Goal: Task Accomplishment & Management: Complete application form

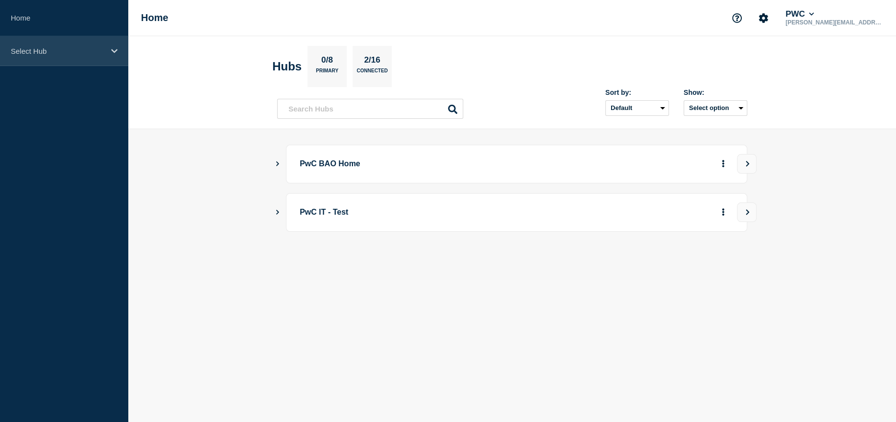
click at [113, 48] on icon at bounding box center [114, 50] width 6 height 7
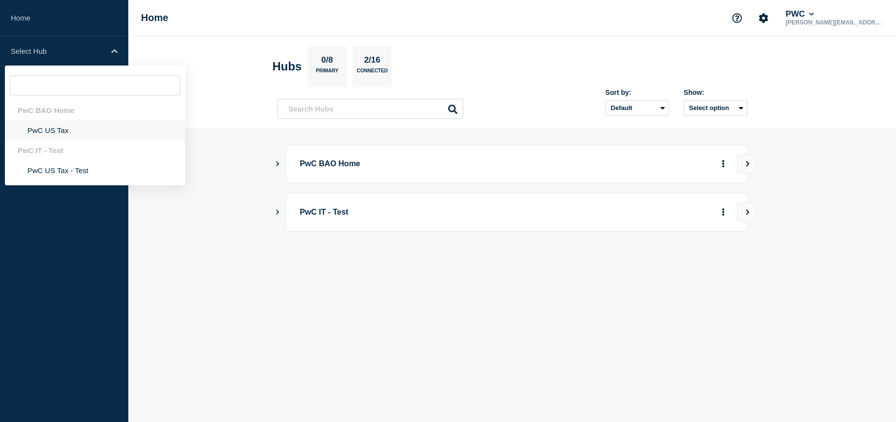
click at [54, 126] on li "PwC US Tax" at bounding box center [95, 130] width 180 height 20
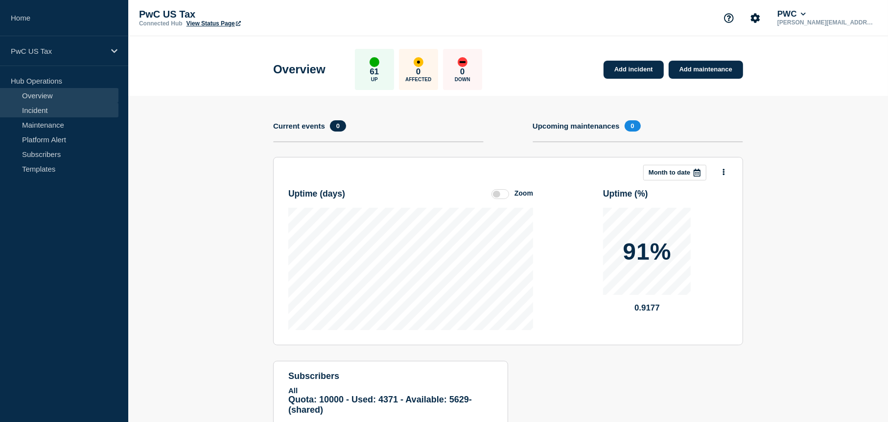
click at [72, 111] on link "Incident" at bounding box center [59, 110] width 118 height 15
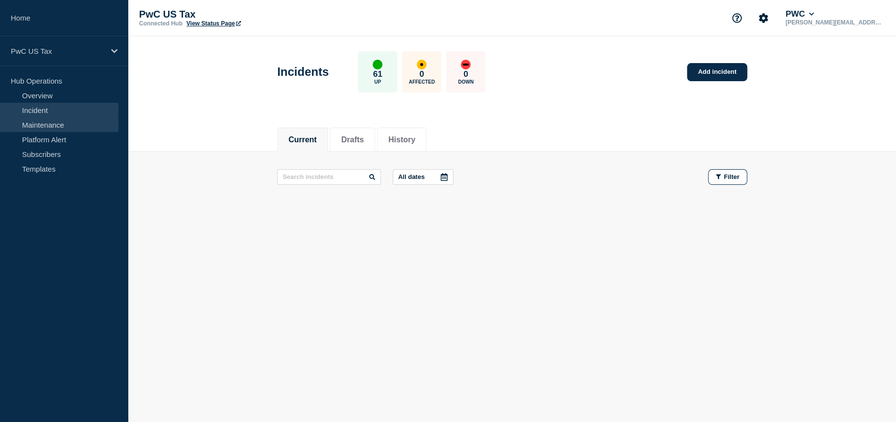
click at [61, 129] on link "Maintenance" at bounding box center [59, 124] width 118 height 15
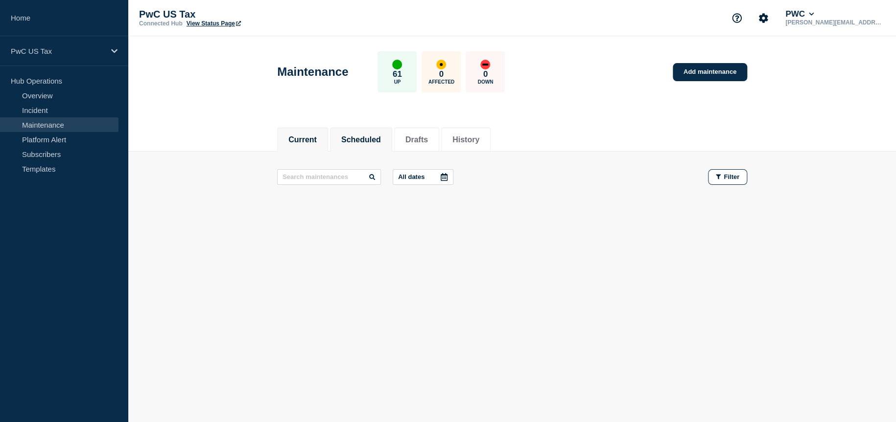
click at [376, 149] on li "Scheduled" at bounding box center [361, 140] width 62 height 24
click at [707, 74] on link "Add maintenance" at bounding box center [709, 72] width 74 height 18
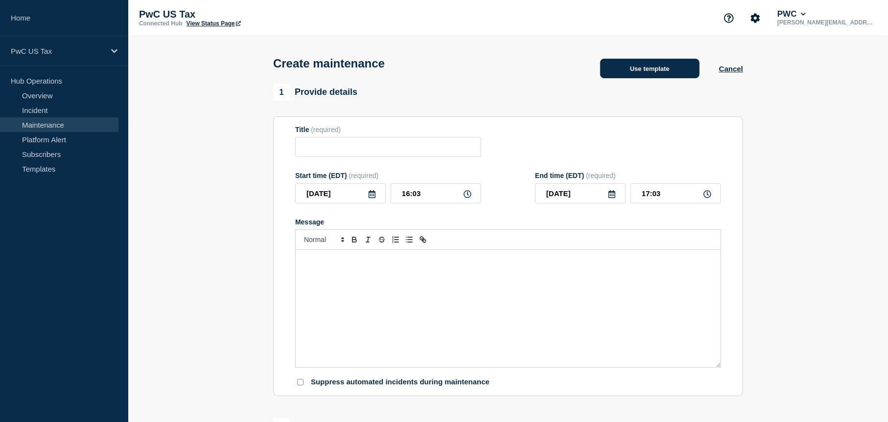
click at [634, 78] on button "Use template" at bounding box center [649, 69] width 99 height 20
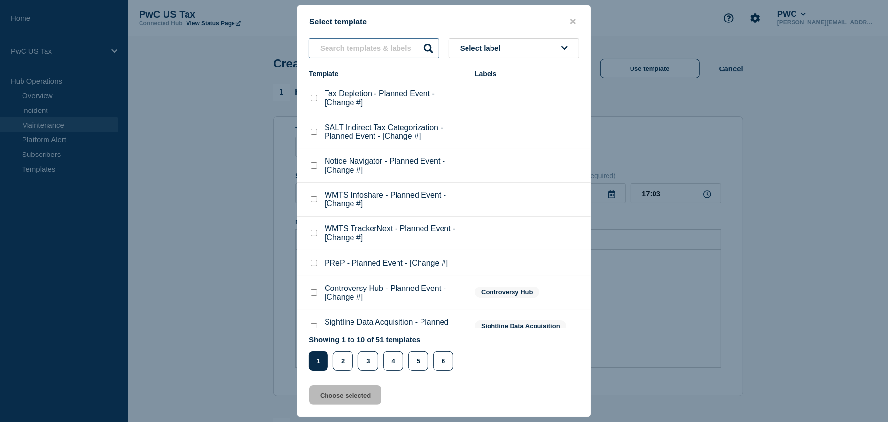
click at [376, 42] on input "text" at bounding box center [374, 48] width 130 height 20
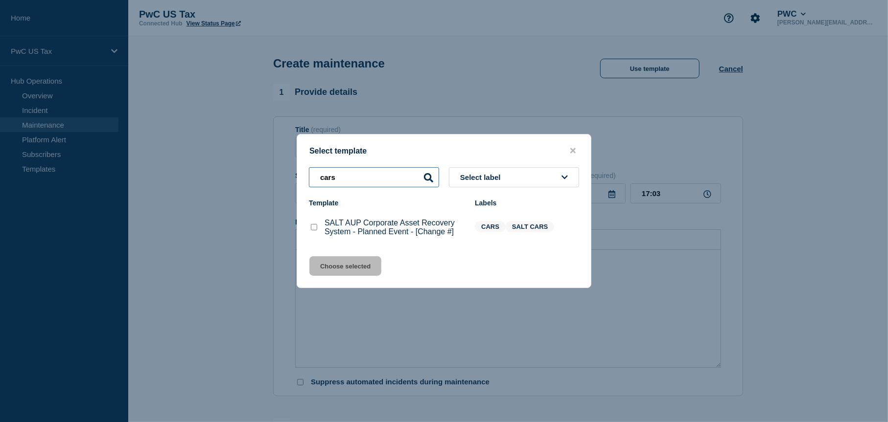
type input "cars"
click at [349, 228] on p "SALT AUP Corporate Asset Recovery System - Planned Event - [Change #]" at bounding box center [394, 228] width 140 height 18
click at [312, 227] on checkbox"] "SALT AUP Corporate Asset Recovery System - Planned Event - [Change #] checkbox" at bounding box center [314, 227] width 6 height 6
checkbox checkbox"] "true"
click at [344, 269] on button "Choose selected" at bounding box center [345, 266] width 72 height 20
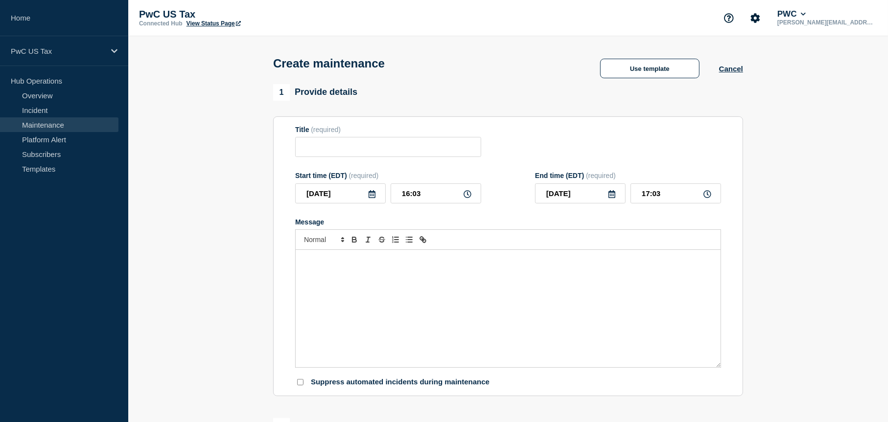
type input "SALT AUP Corporate Asset Recovery System - Planned Event - [Change #]"
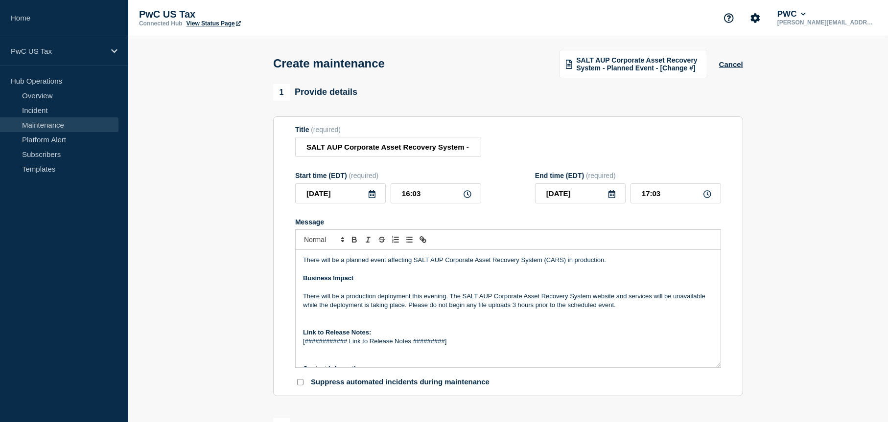
click at [667, 134] on div "Title (required) SALT AUP Corporate Asset Recovery System - Planned Event - [Ch…" at bounding box center [508, 142] width 426 height 32
click at [471, 340] on p "[############ Link to Release Notes #########]" at bounding box center [508, 341] width 410 height 9
click at [469, 346] on p "[############ Link to Release Notes #########]" at bounding box center [508, 341] width 410 height 9
click at [360, 300] on p "There will be a production deployment this evening. The SALT AUP Corporate Asse…" at bounding box center [508, 301] width 410 height 18
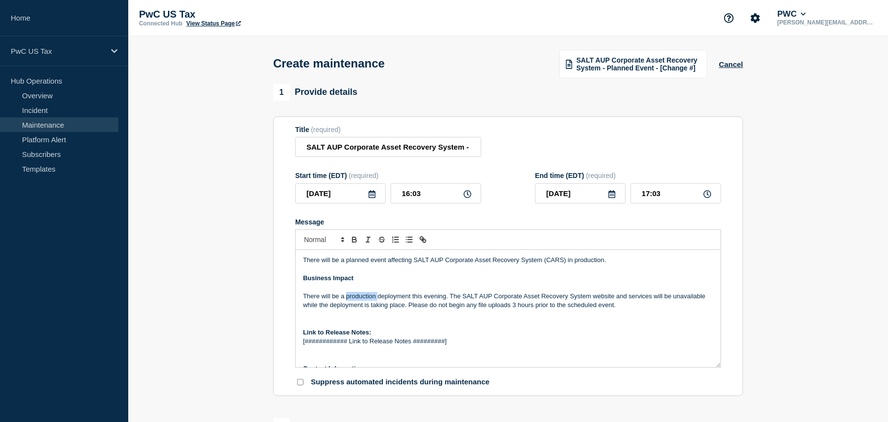
click at [360, 300] on p "There will be a production deployment this evening. The SALT AUP Corporate Asse…" at bounding box center [508, 301] width 410 height 18
click at [392, 301] on p "There will be a production deployment this evening. The SALT AUP Corporate Asse…" at bounding box center [508, 301] width 410 height 18
click at [323, 306] on p "There will be a production security patching this evening. The SALT AUP Corpora…" at bounding box center [508, 301] width 410 height 18
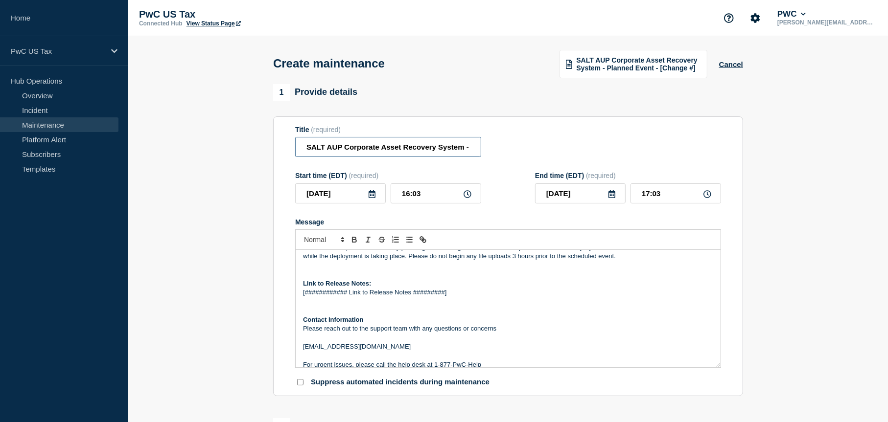
scroll to position [0, 95]
drag, startPoint x: 424, startPoint y: 149, endPoint x: 529, endPoint y: 156, distance: 105.5
click at [529, 156] on div "Title (required) SALT AUP Corporate Asset Recovery System - Planned Event - [Ch…" at bounding box center [508, 142] width 426 height 32
click at [471, 149] on input "SALT AUP Corporate Asset Recovery System - Planned Event - [Change #]" at bounding box center [388, 147] width 186 height 20
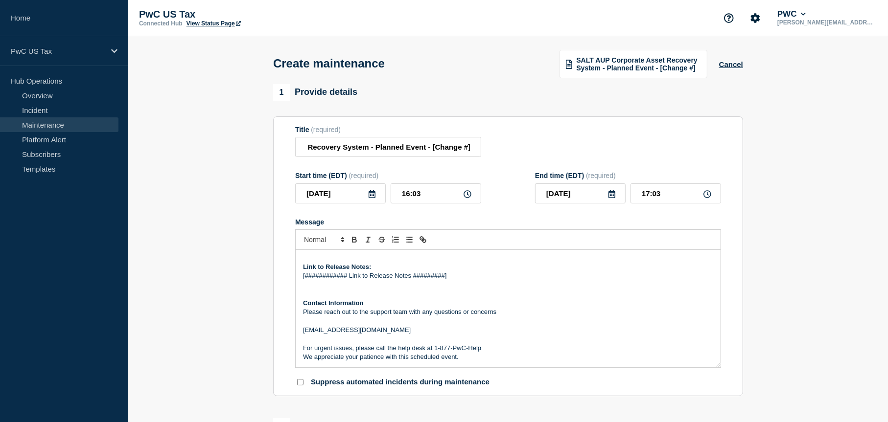
scroll to position [0, 0]
drag, startPoint x: 451, startPoint y: 278, endPoint x: 377, endPoint y: 321, distance: 84.9
click at [298, 278] on div "There will be a planned event affecting SALT AUP Corporate Asset Recovery Syste…" at bounding box center [508, 308] width 425 height 117
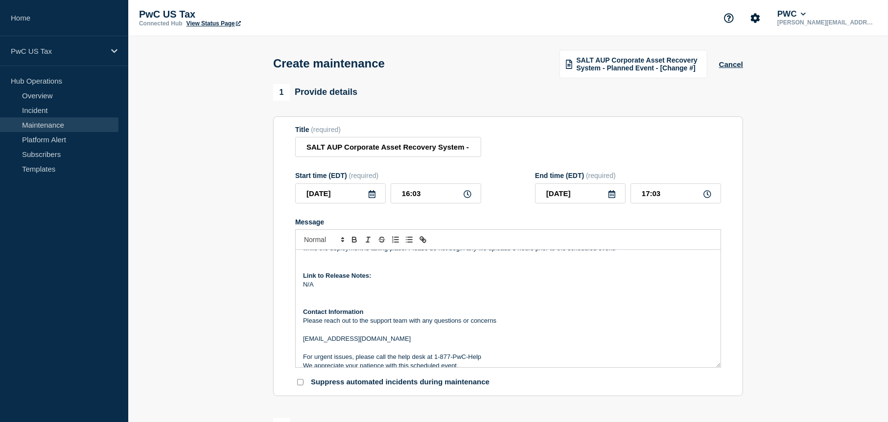
scroll to position [66, 0]
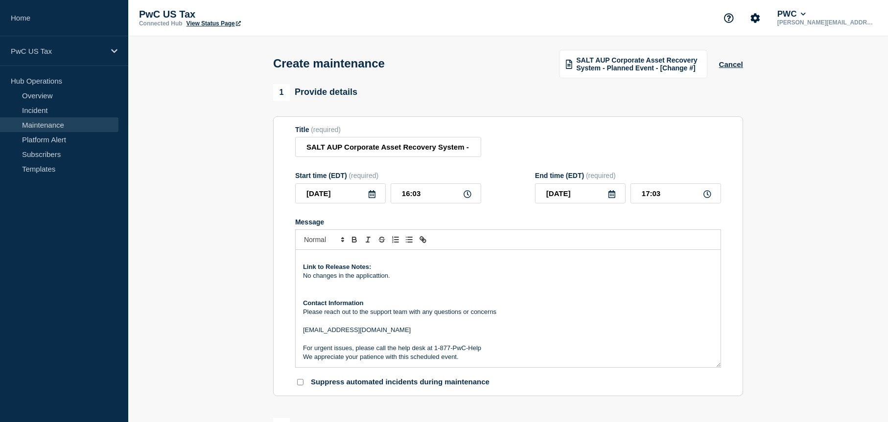
drag, startPoint x: 376, startPoint y: 283, endPoint x: 360, endPoint y: 288, distance: 16.6
click at [366, 293] on p "Message" at bounding box center [508, 294] width 410 height 9
drag, startPoint x: 366, startPoint y: 276, endPoint x: 397, endPoint y: 99, distance: 179.5
click at [397, 99] on div "1 Provide details" at bounding box center [508, 92] width 470 height 17
click at [420, 270] on p "Link to Release Notes:" at bounding box center [508, 267] width 410 height 9
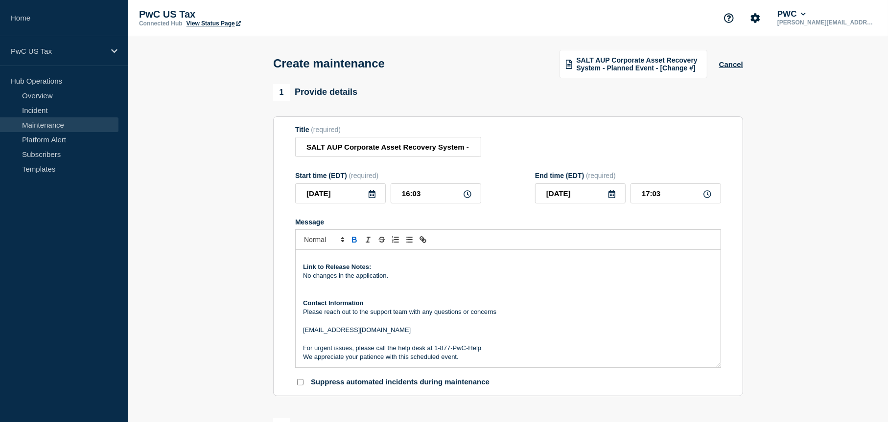
click at [419, 278] on p "No changes in the application." at bounding box center [508, 276] width 410 height 9
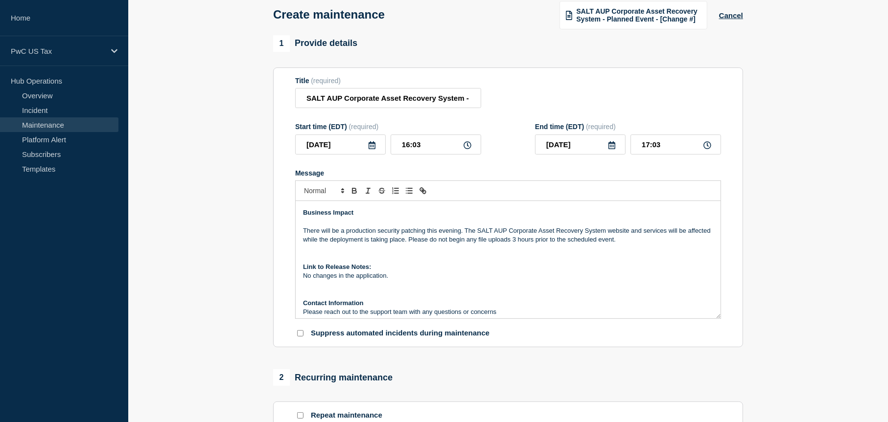
scroll to position [0, 0]
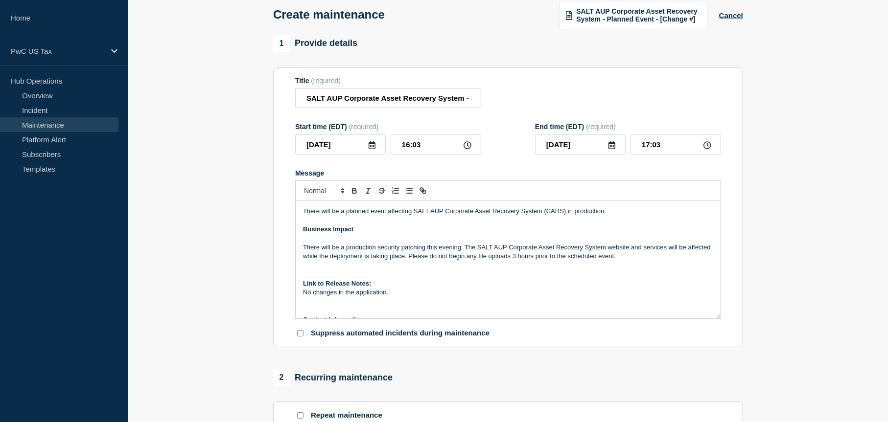
click at [578, 269] on p "Message" at bounding box center [508, 265] width 410 height 9
click at [373, 145] on icon at bounding box center [372, 145] width 7 height 8
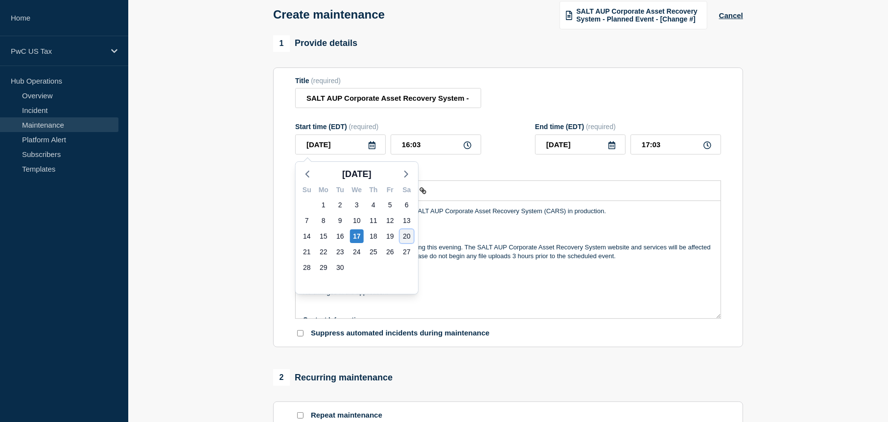
click at [406, 233] on div "20" at bounding box center [407, 237] width 14 height 14
type input "[DATE]"
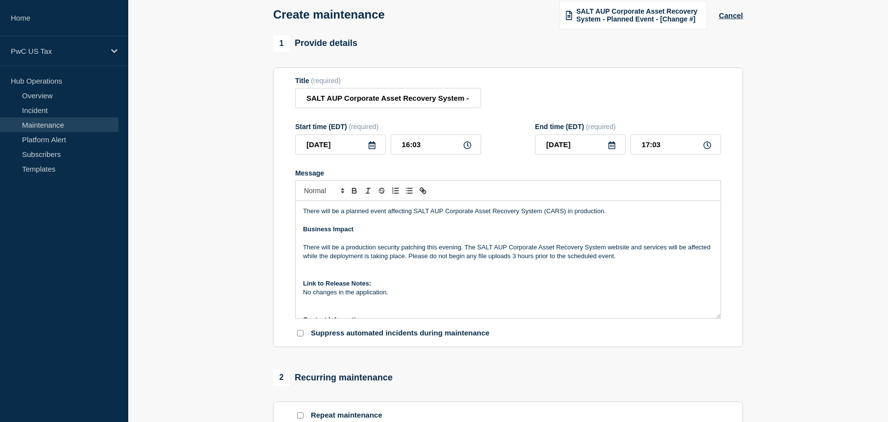
click at [465, 148] on icon at bounding box center [467, 145] width 8 height 8
click at [413, 147] on input "16:03" at bounding box center [436, 145] width 91 height 20
click at [407, 147] on input "16:03" at bounding box center [436, 145] width 91 height 20
drag, startPoint x: 407, startPoint y: 147, endPoint x: 489, endPoint y: 174, distance: 87.0
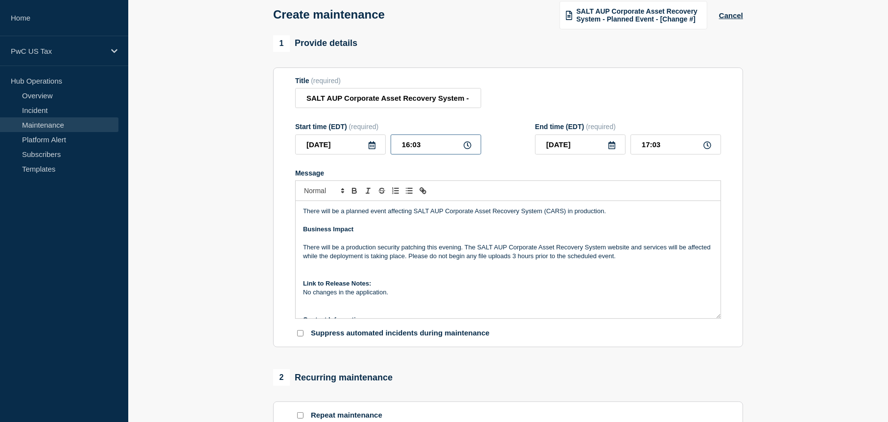
click at [408, 147] on input "16:03" at bounding box center [436, 145] width 91 height 20
type input "09:03"
type input "10:03"
type input "09:00"
click at [645, 146] on input "10:00" at bounding box center [675, 145] width 91 height 20
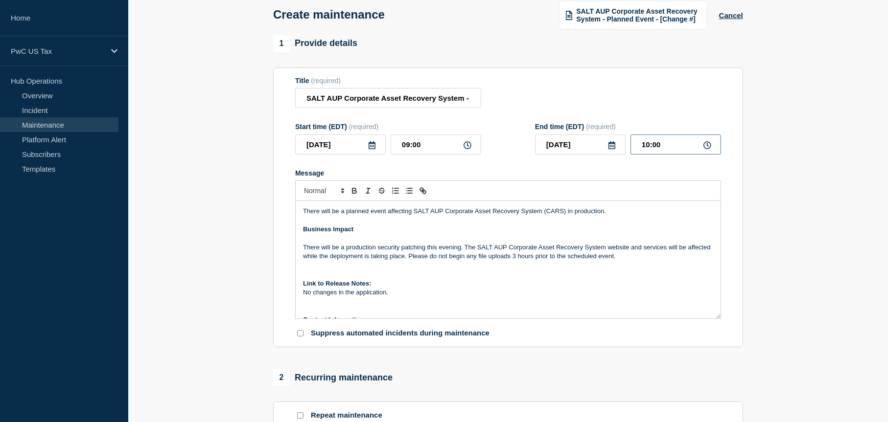
click at [645, 146] on input "10:00" at bounding box center [675, 145] width 91 height 20
type input "12:00"
click at [731, 187] on section "Title (required) SALT AUP Corporate Asset Recovery System - Planned Event - [Ch…" at bounding box center [508, 208] width 470 height 280
click at [848, 298] on section "1 Provide details Title (required) SALT AUP Corporate Asset Recovery System - P…" at bounding box center [508, 400] width 760 height 731
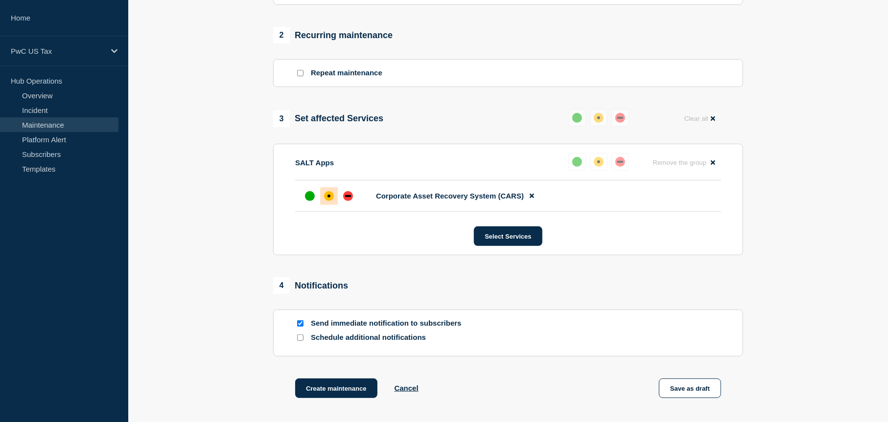
scroll to position [440, 0]
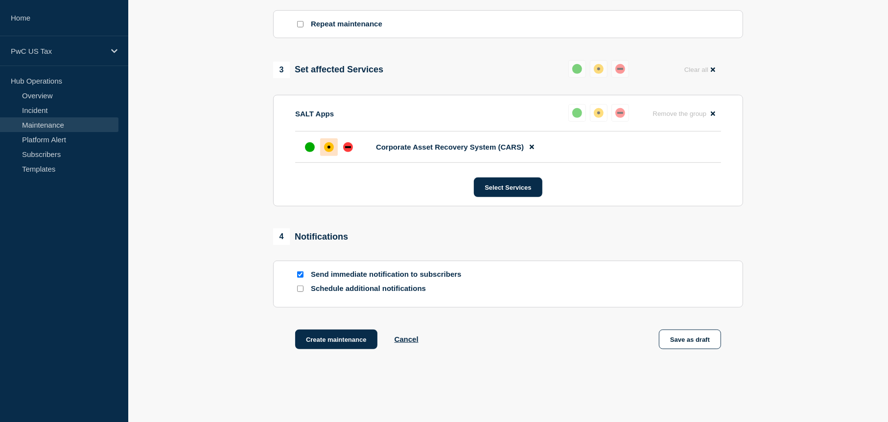
click at [327, 294] on p "Schedule additional notifications" at bounding box center [389, 288] width 157 height 9
click at [306, 294] on div "Schedule additional notifications" at bounding box center [508, 288] width 426 height 9
click at [301, 291] on input "Schedule additional notifications" at bounding box center [300, 289] width 6 height 6
checkbox input "true"
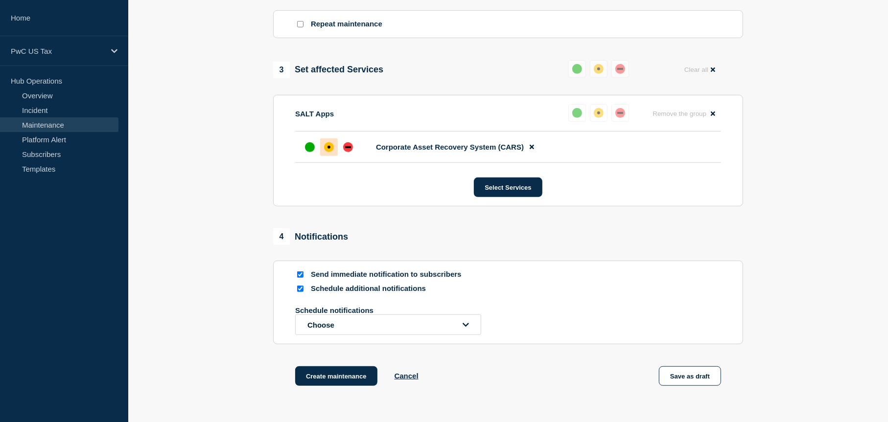
click at [300, 276] on input "Send immediate notification to subscribers" at bounding box center [300, 275] width 6 height 6
checkbox input "false"
click at [412, 335] on button "Choose" at bounding box center [388, 325] width 186 height 21
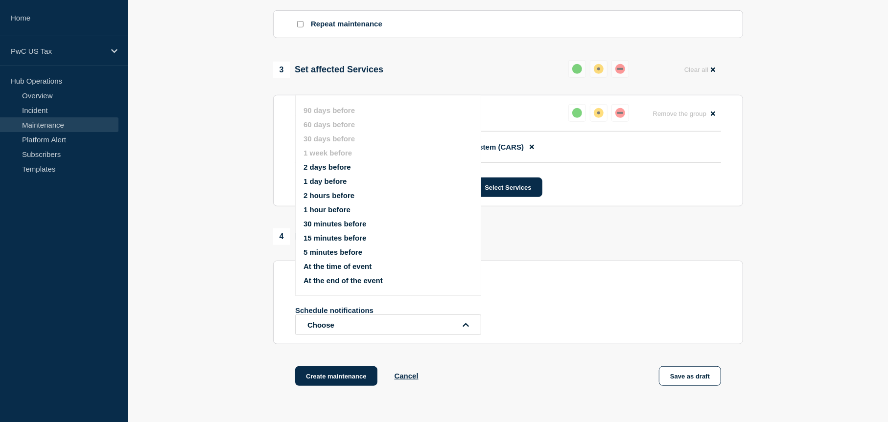
click at [352, 184] on li "1 day before" at bounding box center [396, 181] width 186 height 8
click at [321, 180] on button "1 day before" at bounding box center [324, 181] width 43 height 8
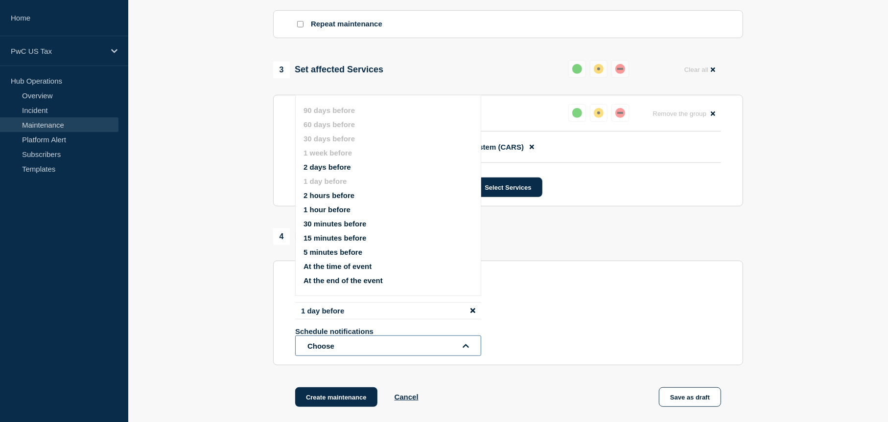
click at [381, 355] on button "Choose" at bounding box center [388, 346] width 186 height 21
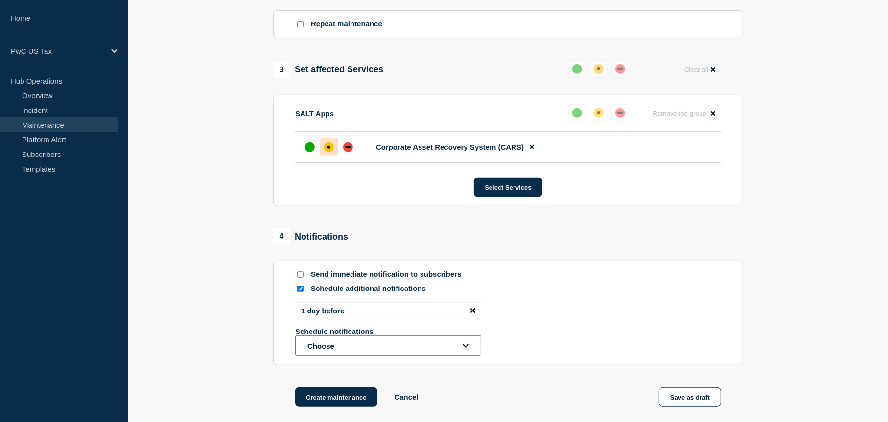
click at [385, 354] on button "Choose" at bounding box center [388, 346] width 186 height 21
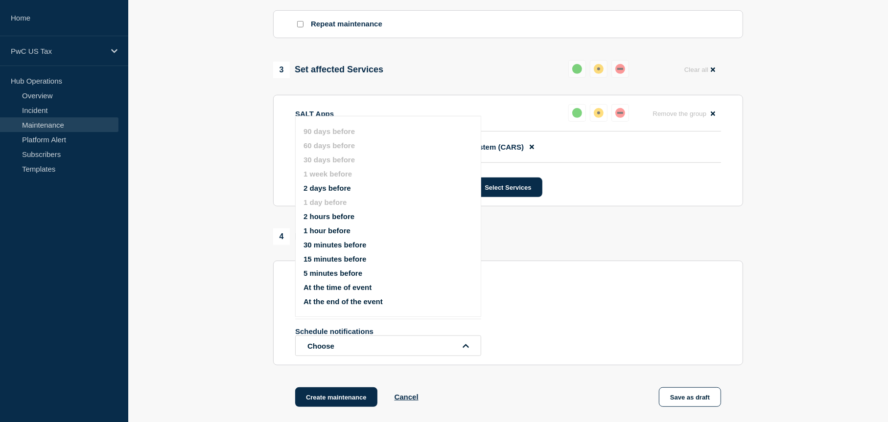
click at [332, 231] on button "1 hour before" at bounding box center [326, 231] width 47 height 8
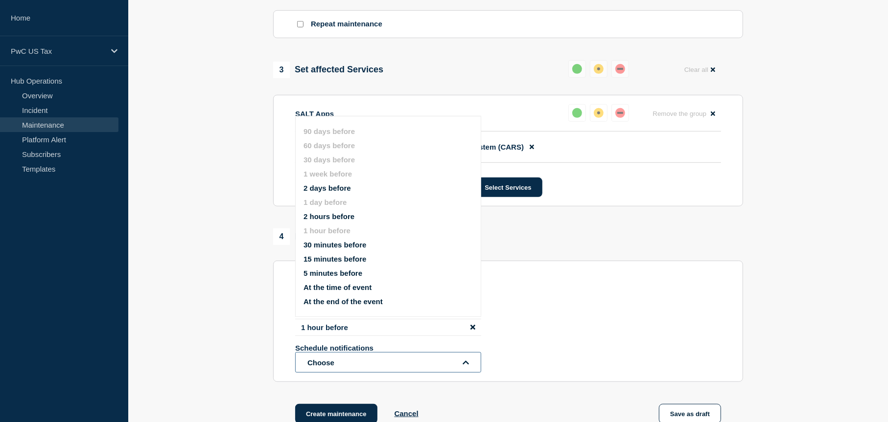
click at [379, 371] on button "Choose" at bounding box center [388, 362] width 186 height 21
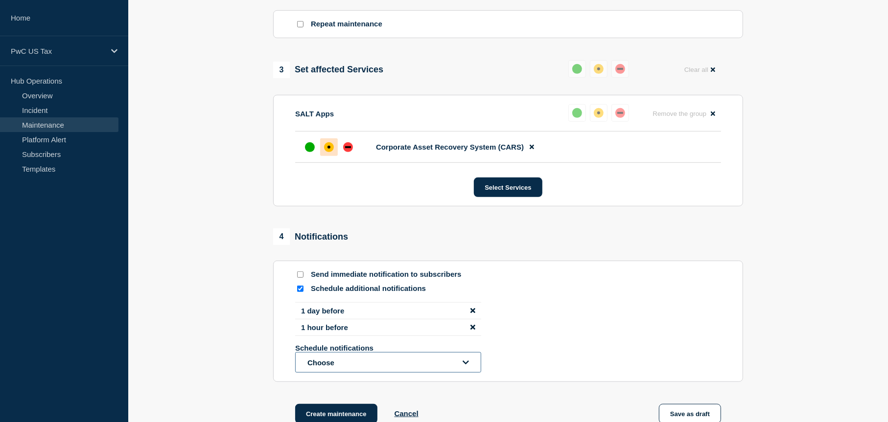
click at [366, 366] on button "Choose" at bounding box center [388, 362] width 186 height 21
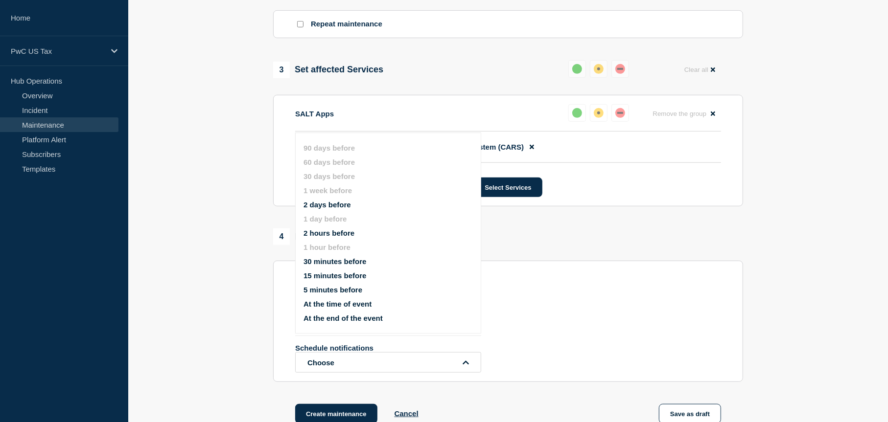
click at [366, 304] on button "At the time of event" at bounding box center [337, 304] width 68 height 8
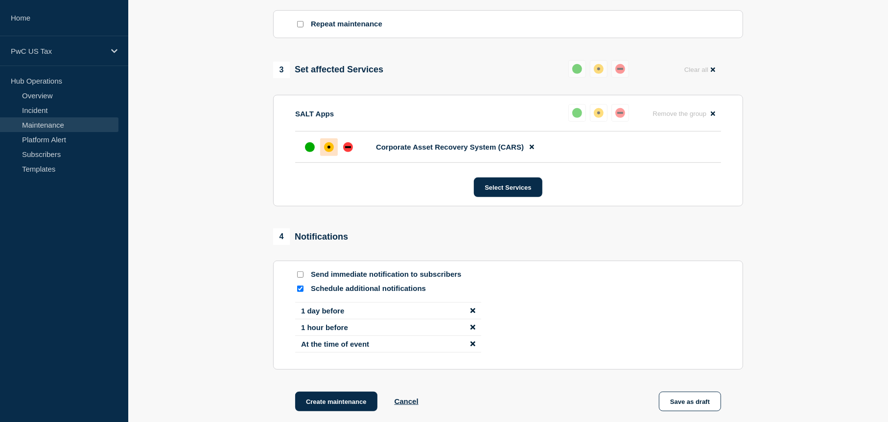
click at [555, 336] on div "1 day before 1 hour before At the time of event" at bounding box center [508, 331] width 426 height 58
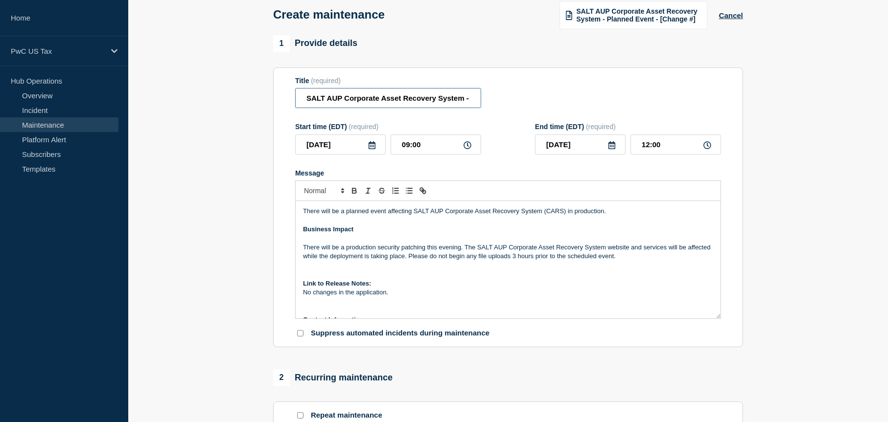
scroll to position [0, 95]
drag, startPoint x: 449, startPoint y: 103, endPoint x: 595, endPoint y: 107, distance: 145.9
click at [595, 107] on div "Title (required) SALT AUP Corporate Asset Recovery System - Planned Event - [Ch…" at bounding box center [508, 93] width 426 height 32
click at [466, 102] on input "SALT AUP Corporate Asset Recovery System - Planned Event - [Change #]" at bounding box center [388, 98] width 186 height 20
click at [432, 98] on input "SALT AUP Corporate Asset Recovery System - Planned Event - [Change #]" at bounding box center [388, 98] width 186 height 20
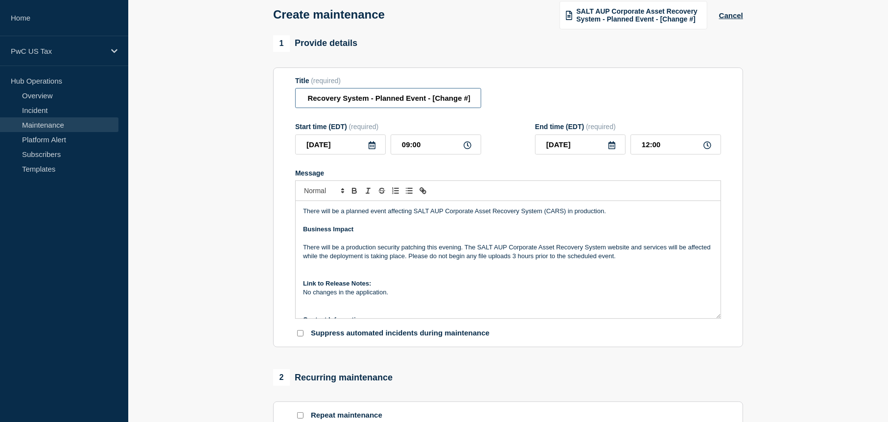
click at [472, 99] on input "SALT AUP Corporate Asset Recovery System - Planned Event - [Change #]" at bounding box center [388, 98] width 186 height 20
paste input "CHG1531363"
type input "SALT AUP Corporate Asset Recovery System - Planned Event - CHG1531363"
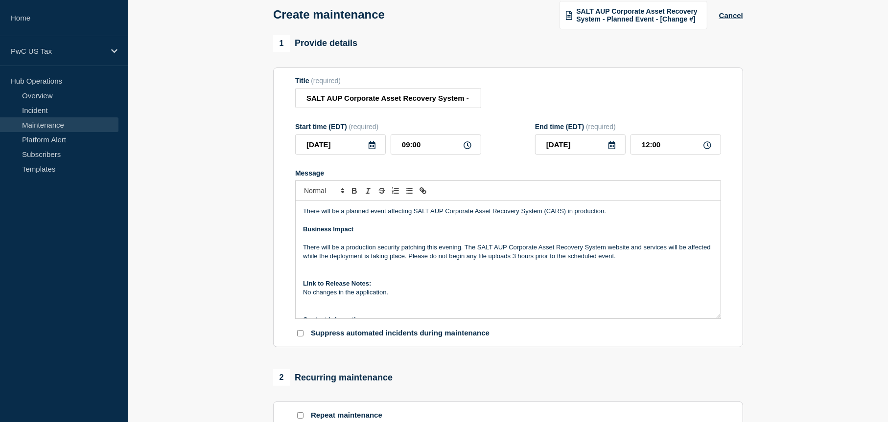
click at [518, 112] on form "Title (required) SALT AUP Corporate Asset Recovery System - Planned Event - CHG…" at bounding box center [508, 208] width 426 height 262
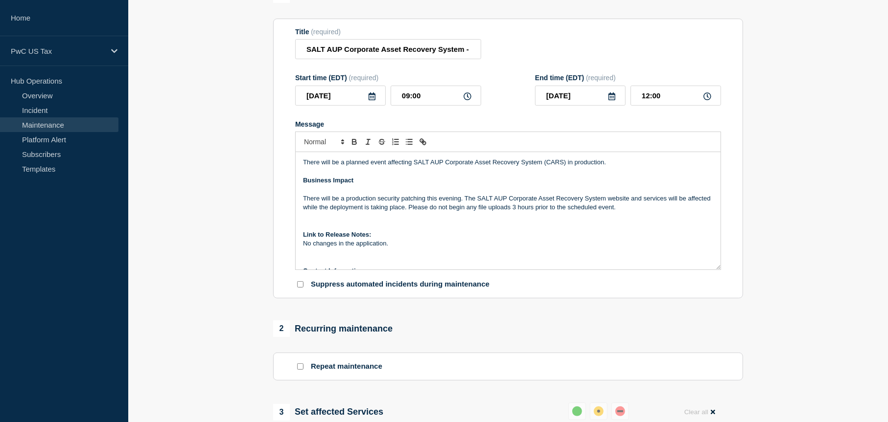
scroll to position [49, 0]
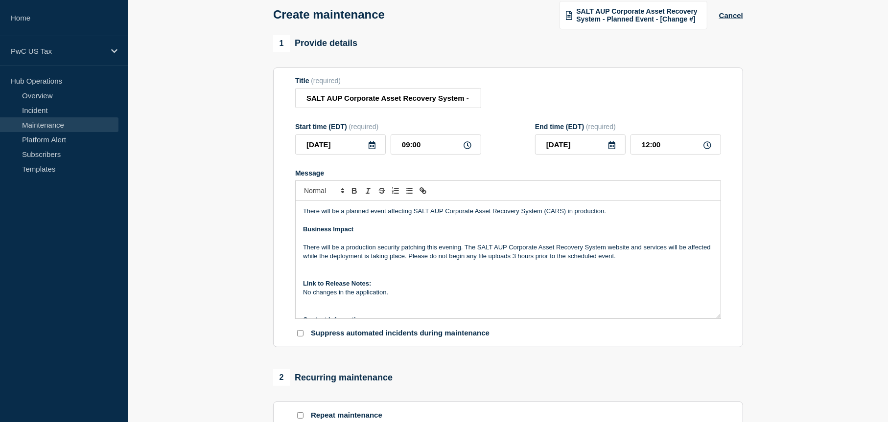
click at [390, 341] on section "Title (required) SALT AUP Corporate Asset Recovery System - Planned Event - CHG…" at bounding box center [508, 208] width 470 height 280
click at [301, 334] on input "Suppress automated incidents during maintenance" at bounding box center [300, 333] width 6 height 6
checkbox input "true"
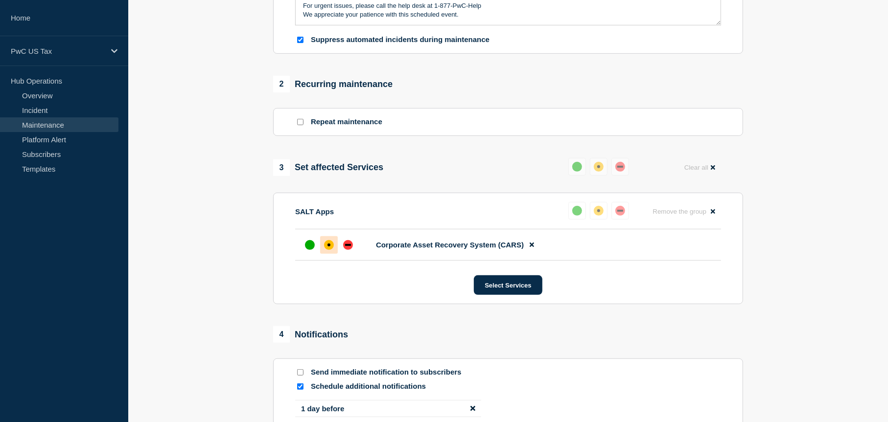
scroll to position [545, 0]
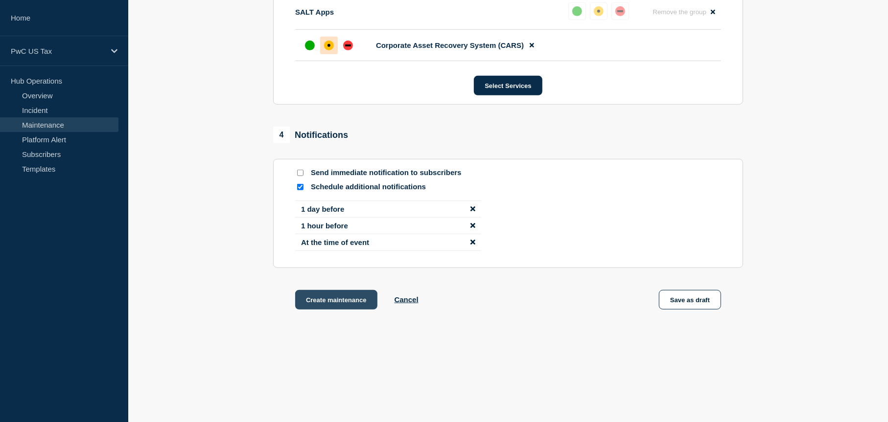
click at [343, 306] on button "Create maintenance" at bounding box center [336, 300] width 82 height 20
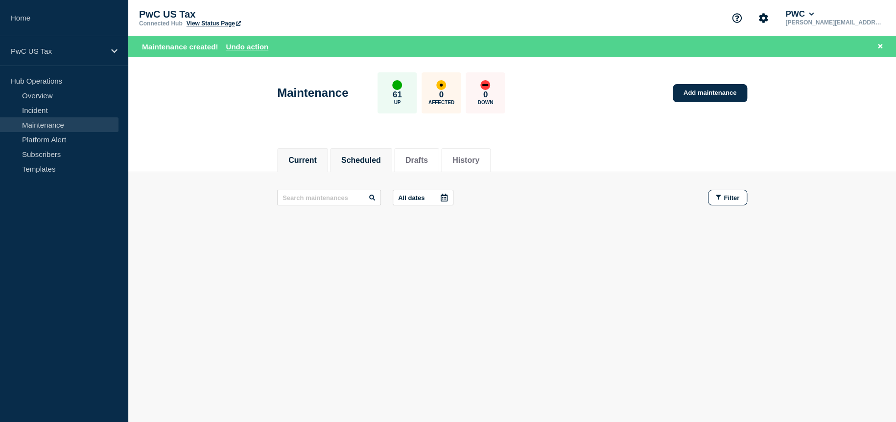
click at [366, 162] on button "Scheduled" at bounding box center [361, 160] width 40 height 9
click at [634, 259] on div "Current Scheduled Drafts History Current Scheduled Drafts History All dates Fil…" at bounding box center [511, 222] width 767 height 166
click at [298, 164] on button "Current" at bounding box center [302, 160] width 28 height 9
click at [365, 163] on button "Scheduled" at bounding box center [361, 160] width 40 height 9
